Goal: Navigation & Orientation: Find specific page/section

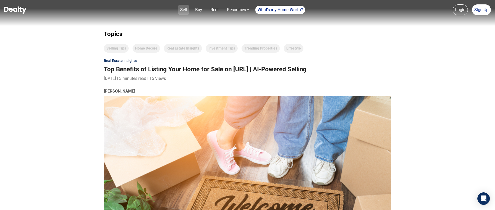
click at [183, 10] on link "Sell" at bounding box center [183, 10] width 11 height 10
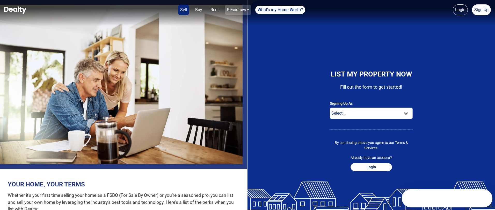
click at [246, 10] on link "Resources" at bounding box center [238, 10] width 26 height 10
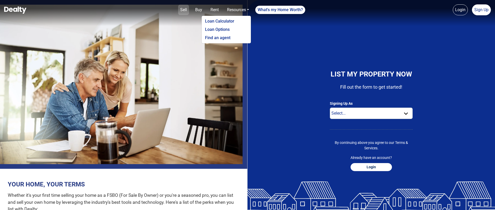
click at [184, 12] on link "Sell" at bounding box center [183, 10] width 11 height 10
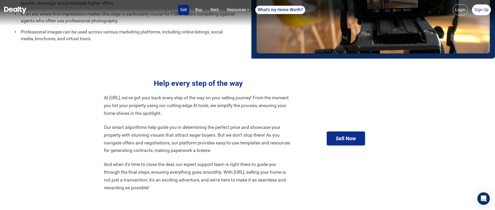
scroll to position [1082, 0]
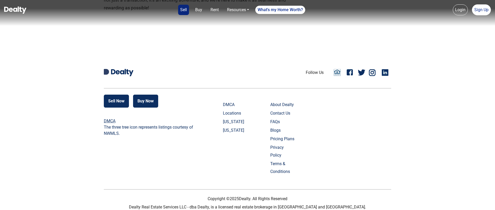
click at [232, 113] on link "Locations" at bounding box center [236, 113] width 26 height 8
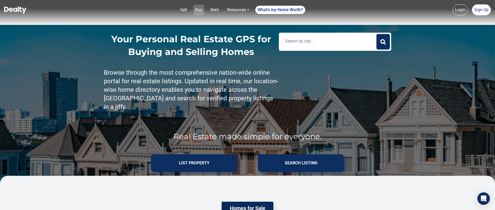
click at [202, 9] on link "Buy" at bounding box center [198, 10] width 11 height 10
